Goal: Find contact information: Find contact information

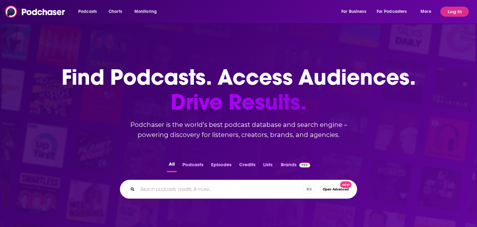
click at [450, 17] on div "Podcasts Charts Monitoring For Business For Podcasters More Log In" at bounding box center [238, 11] width 477 height 23
click at [451, 9] on button "Log In" at bounding box center [454, 12] width 28 height 10
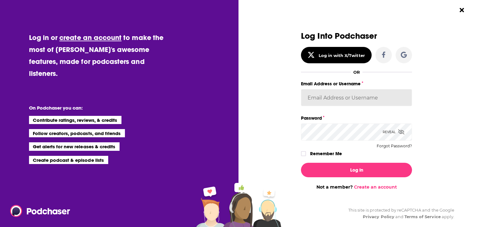
click at [362, 102] on input "Email Address or Username" at bounding box center [356, 97] width 111 height 17
click at [358, 94] on input "Email Address or Username" at bounding box center [356, 97] width 111 height 17
type input "dwarker@thenewpress.com"
click at [301, 163] on button "Log In" at bounding box center [356, 170] width 111 height 15
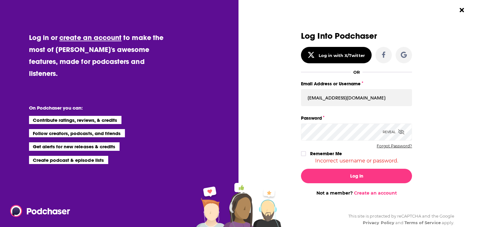
click at [386, 148] on button "Forgot Password?" at bounding box center [393, 146] width 35 height 4
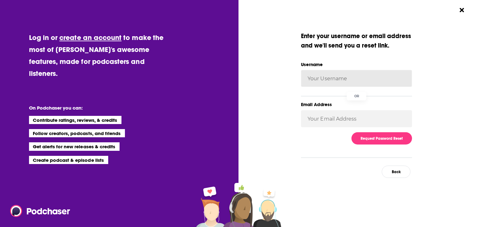
click at [341, 77] on input "Username" at bounding box center [356, 78] width 111 height 17
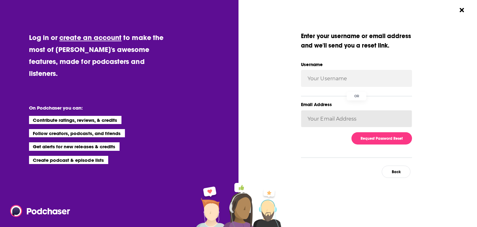
click at [328, 120] on input "Email Address" at bounding box center [356, 118] width 111 height 17
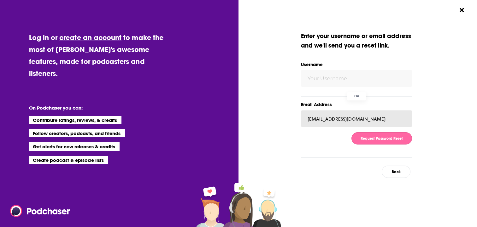
type input "dwarker@thenewpress.com"
click at [360, 138] on button "Request Password Reset" at bounding box center [381, 138] width 61 height 12
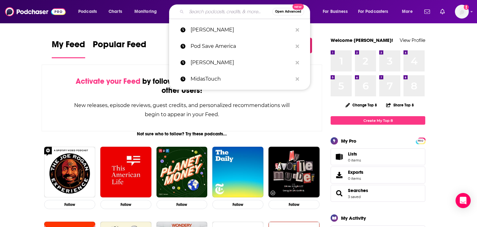
click at [224, 15] on input "Search podcasts, credits, & more..." at bounding box center [229, 12] width 86 height 10
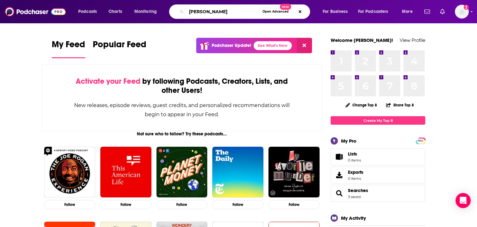
type input "[PERSON_NAME]"
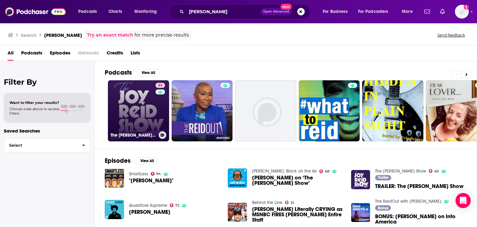
click at [142, 107] on link "63 The [PERSON_NAME] Show" at bounding box center [138, 110] width 61 height 61
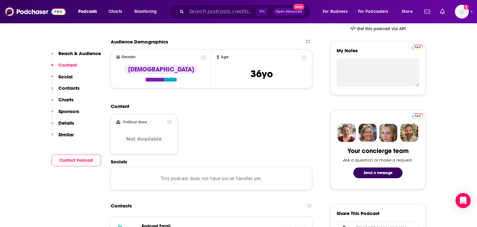
scroll to position [212, 0]
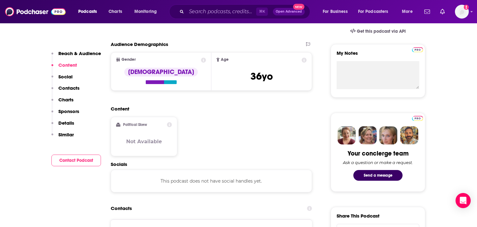
click at [74, 88] on p "Contacts" at bounding box center [68, 88] width 21 height 6
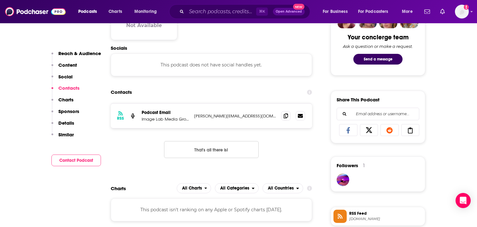
scroll to position [328, 0]
click at [170, 119] on p "Image Lab Media Group" at bounding box center [165, 118] width 47 height 5
click at [161, 113] on p "Podcast Email" at bounding box center [165, 112] width 47 height 5
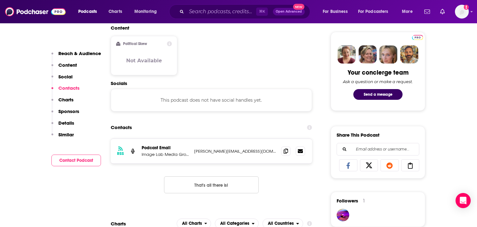
scroll to position [289, 0]
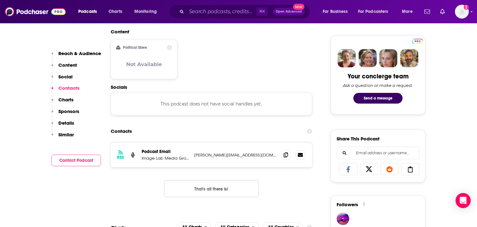
click at [176, 161] on p "Image Lab Media Group" at bounding box center [165, 158] width 47 height 5
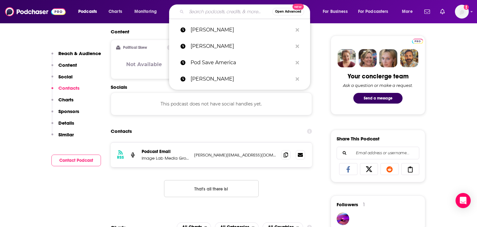
click at [243, 13] on input "Search podcasts, credits, & more..." at bounding box center [229, 12] width 86 height 10
paste input "[PERSON_NAME] Show"
type input "[PERSON_NAME] Show"
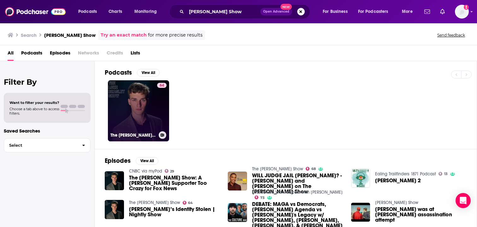
click at [144, 111] on link "64 The [PERSON_NAME] Show" at bounding box center [138, 110] width 61 height 61
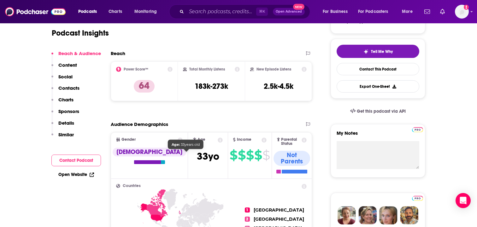
scroll to position [133, 0]
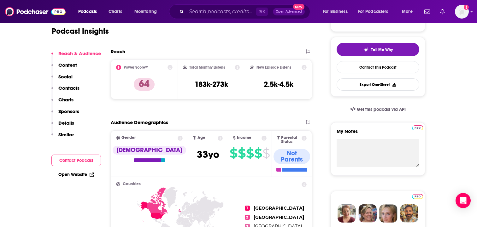
click at [72, 68] on p "Content" at bounding box center [67, 65] width 19 height 6
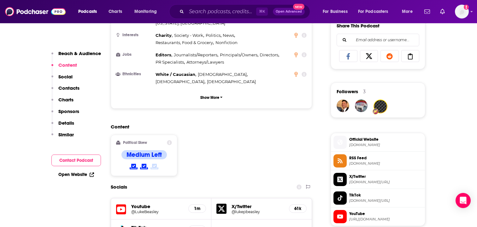
scroll to position [402, 0]
click at [73, 78] on div "Reach & Audience Content Social Contacts Charts Sponsors Details Similar" at bounding box center [75, 96] width 49 height 93
click at [73, 88] on p "Contacts" at bounding box center [68, 88] width 21 height 6
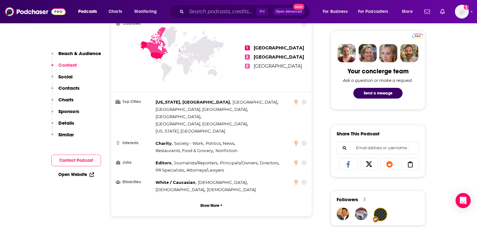
scroll to position [297, 0]
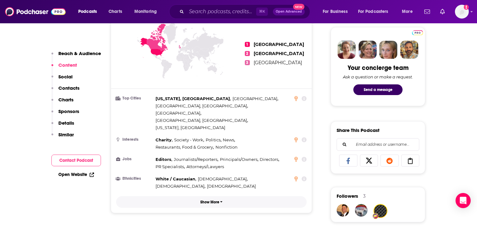
click at [217, 200] on p "Show More" at bounding box center [209, 202] width 19 height 4
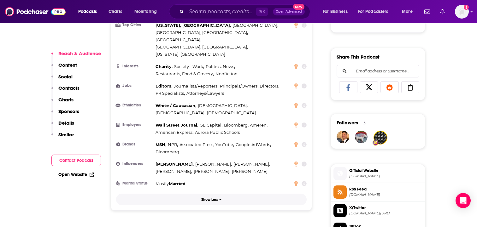
scroll to position [376, 0]
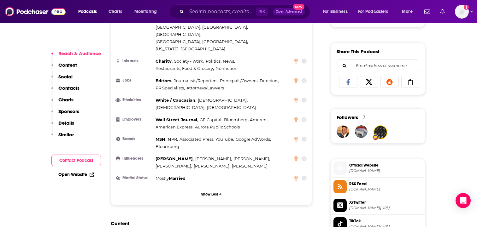
click at [73, 88] on p "Contacts" at bounding box center [68, 88] width 21 height 6
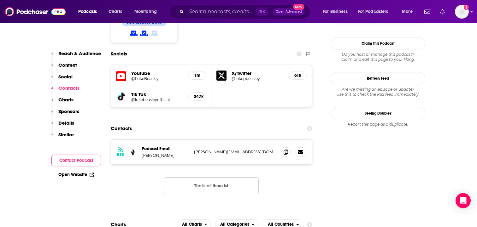
scroll to position [607, 0]
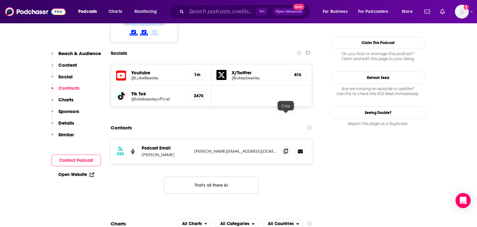
click at [286, 149] on icon at bounding box center [285, 151] width 4 height 5
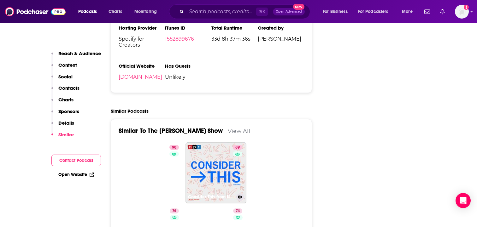
scroll to position [948, 0]
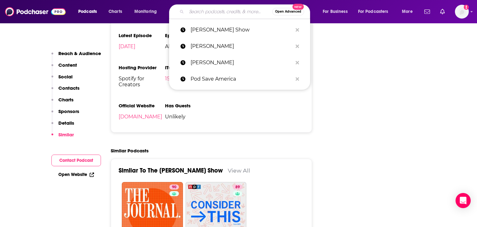
click at [200, 11] on input "Search podcasts, credits, & more..." at bounding box center [229, 12] width 86 height 10
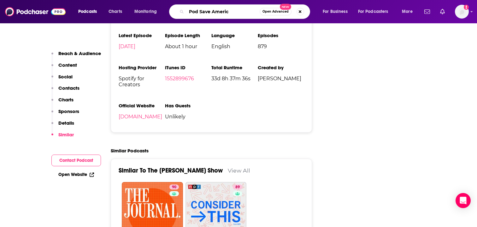
type input "Pod Save America"
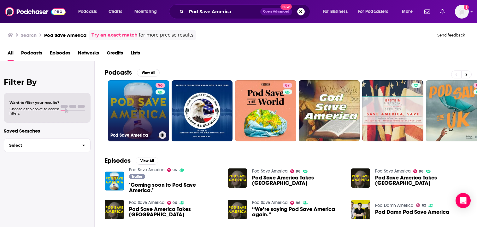
click at [134, 109] on link "96 Pod Save America" at bounding box center [138, 110] width 61 height 61
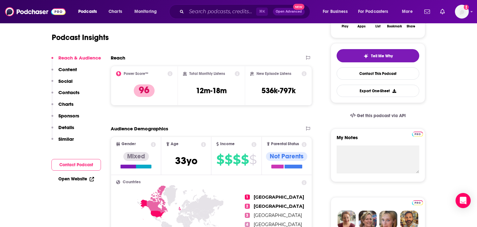
scroll to position [140, 0]
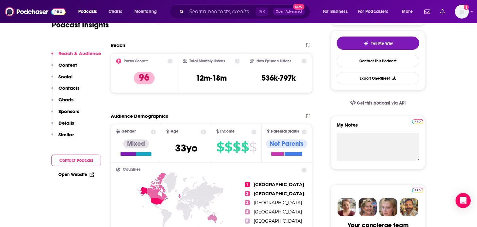
click at [76, 89] on p "Contacts" at bounding box center [68, 88] width 21 height 6
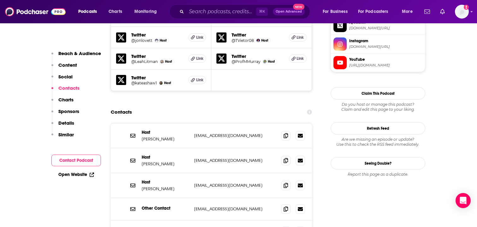
scroll to position [651, 0]
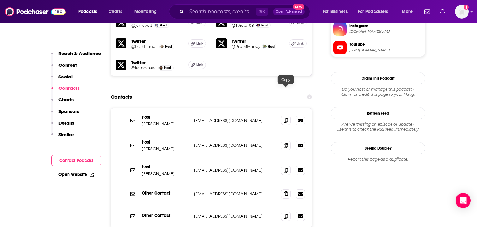
click at [287, 118] on icon at bounding box center [285, 120] width 4 height 5
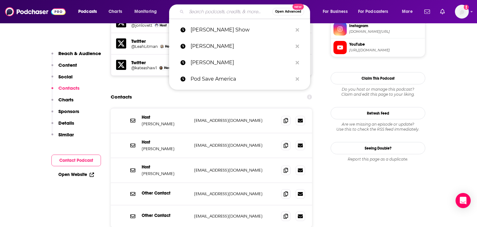
click at [203, 14] on input "Search podcasts, credits, & more..." at bounding box center [229, 12] width 86 height 10
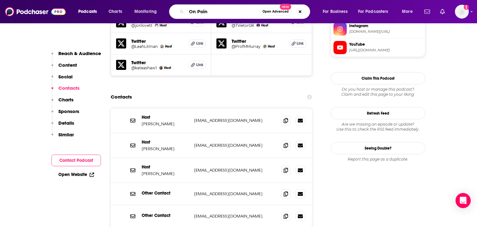
type input "On Point"
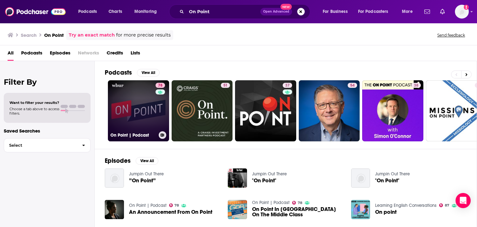
click at [145, 114] on link "78 On Point | Podcast" at bounding box center [138, 110] width 61 height 61
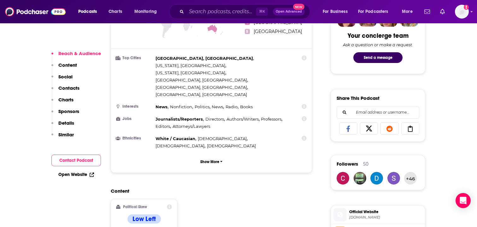
scroll to position [357, 0]
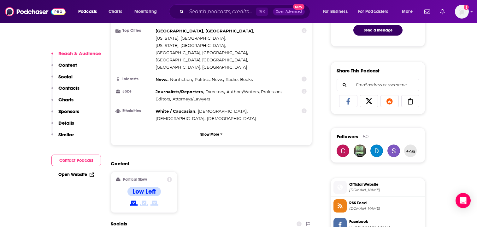
click at [74, 91] on p "Contacts" at bounding box center [68, 88] width 21 height 6
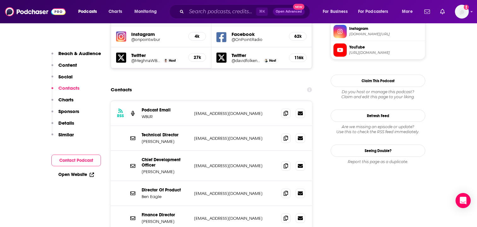
scroll to position [608, 0]
